Goal: Task Accomplishment & Management: Manage account settings

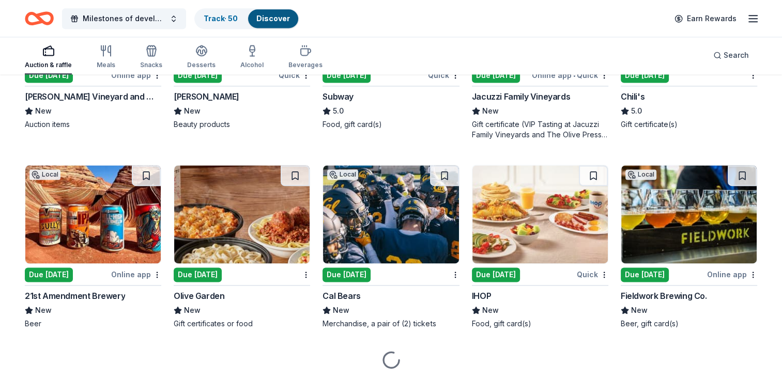
scroll to position [5375, 0]
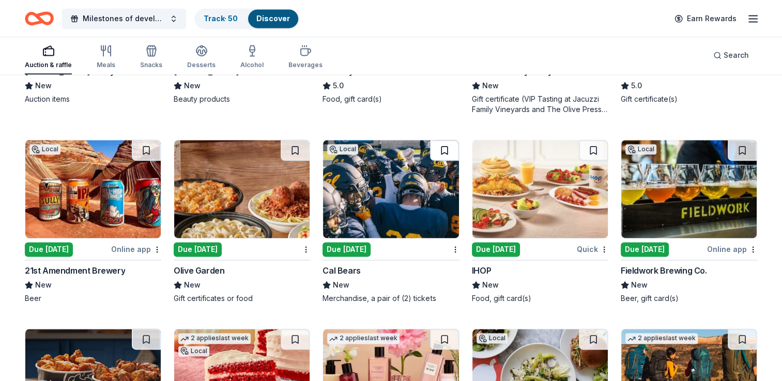
click at [446, 150] on button at bounding box center [444, 150] width 29 height 21
click at [418, 164] on img at bounding box center [390, 189] width 135 height 98
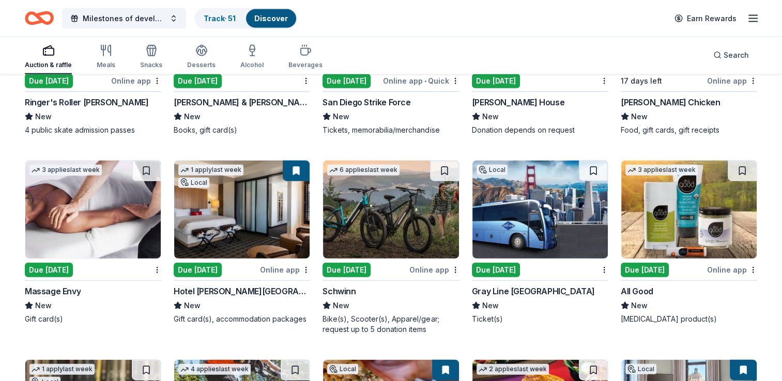
scroll to position [6305, 0]
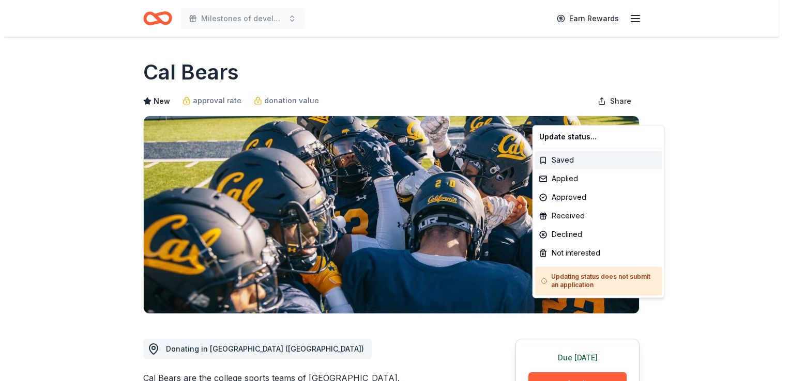
scroll to position [103, 0]
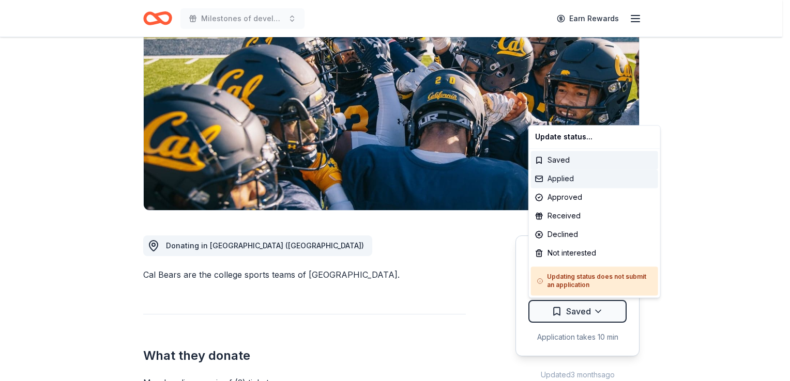
click at [559, 181] on div "Applied" at bounding box center [594, 179] width 127 height 19
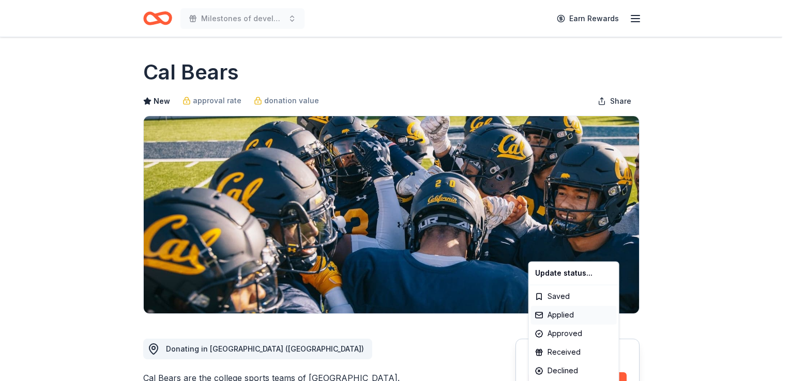
scroll to position [0, 0]
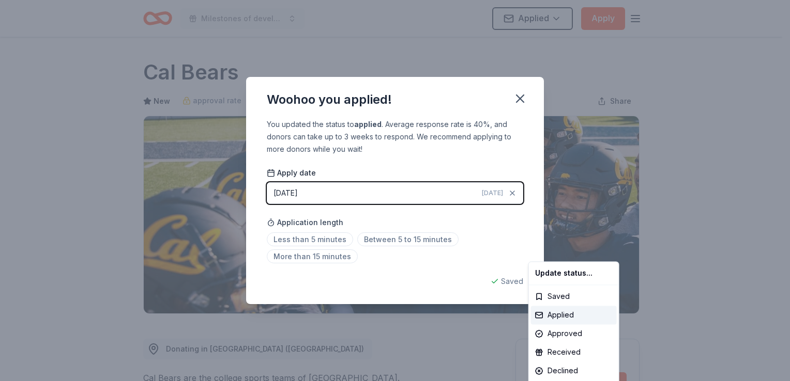
click at [526, 99] on html "Milestones of development celebrates 40 years Applied Apply Due [DATE] Share Ca…" at bounding box center [395, 190] width 790 height 381
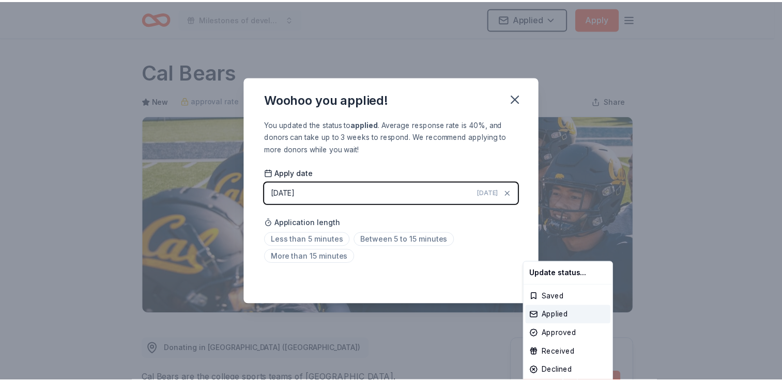
scroll to position [224, 0]
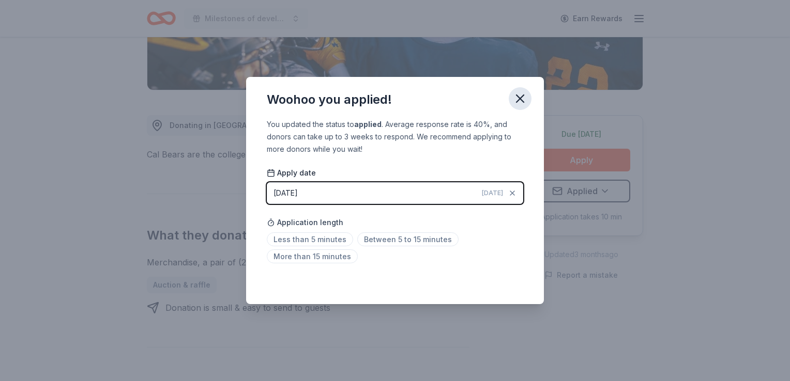
click at [517, 101] on icon "button" at bounding box center [519, 98] width 7 height 7
